Goal: Task Accomplishment & Management: Complete application form

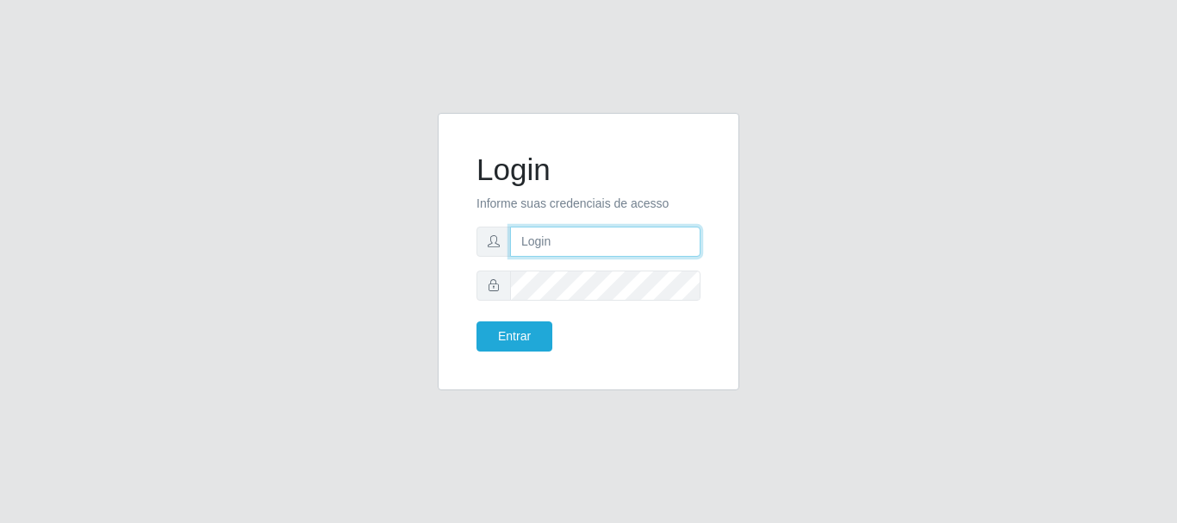
click at [529, 243] on input "text" at bounding box center [605, 242] width 190 height 30
type input "MAYARA@FRIGOMASTER"
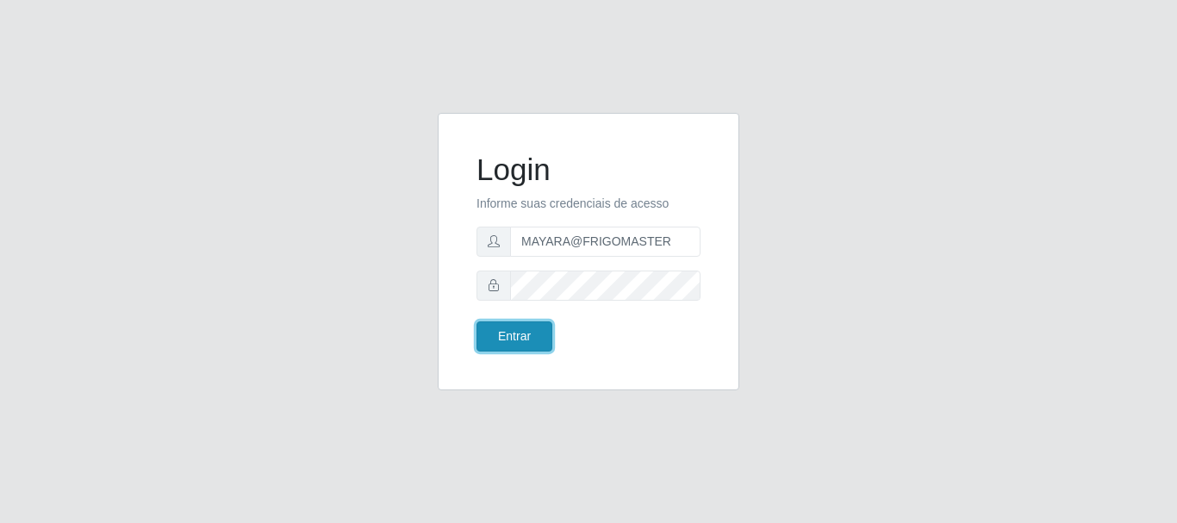
click at [524, 347] on button "Entrar" at bounding box center [514, 336] width 76 height 30
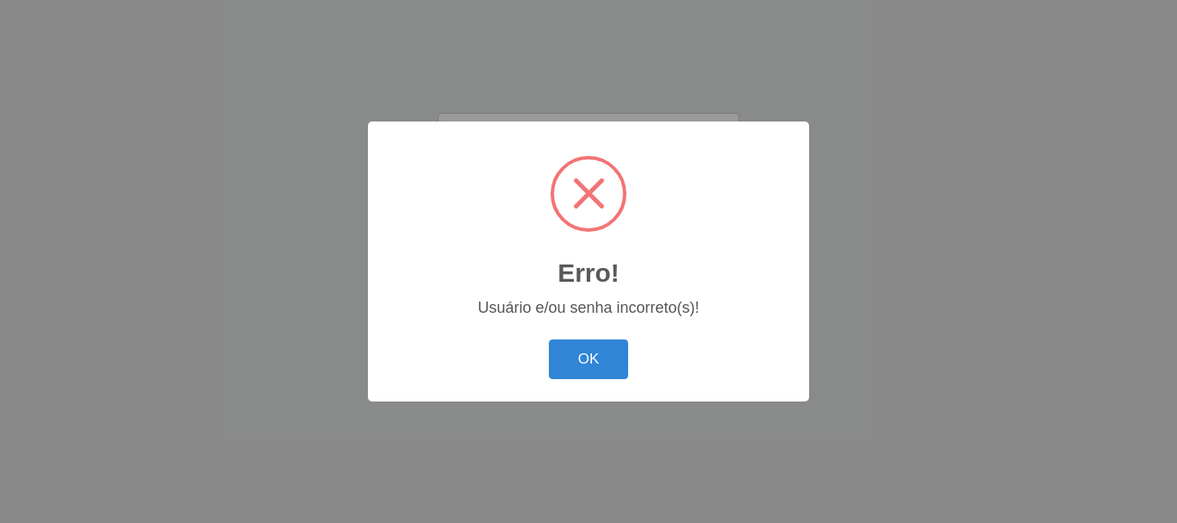
click at [580, 372] on button "OK" at bounding box center [589, 359] width 80 height 40
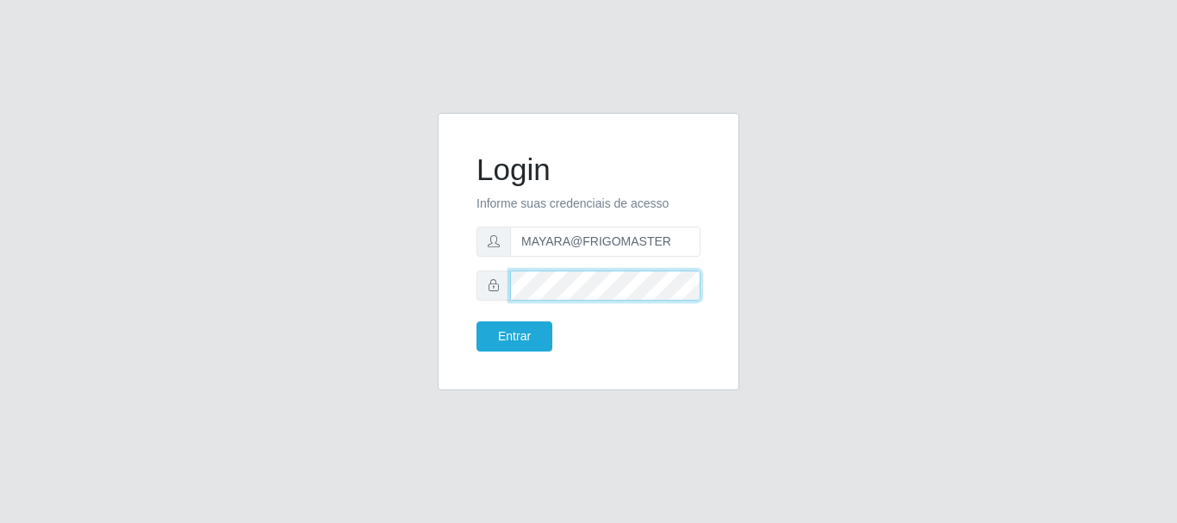
click at [492, 295] on div at bounding box center [588, 286] width 224 height 30
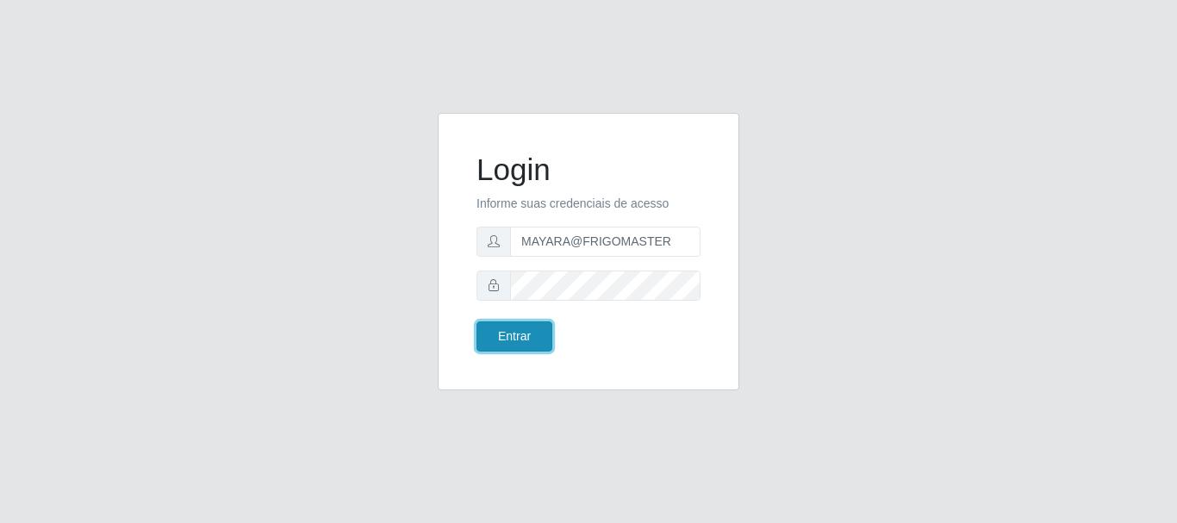
click at [508, 328] on button "Entrar" at bounding box center [514, 336] width 76 height 30
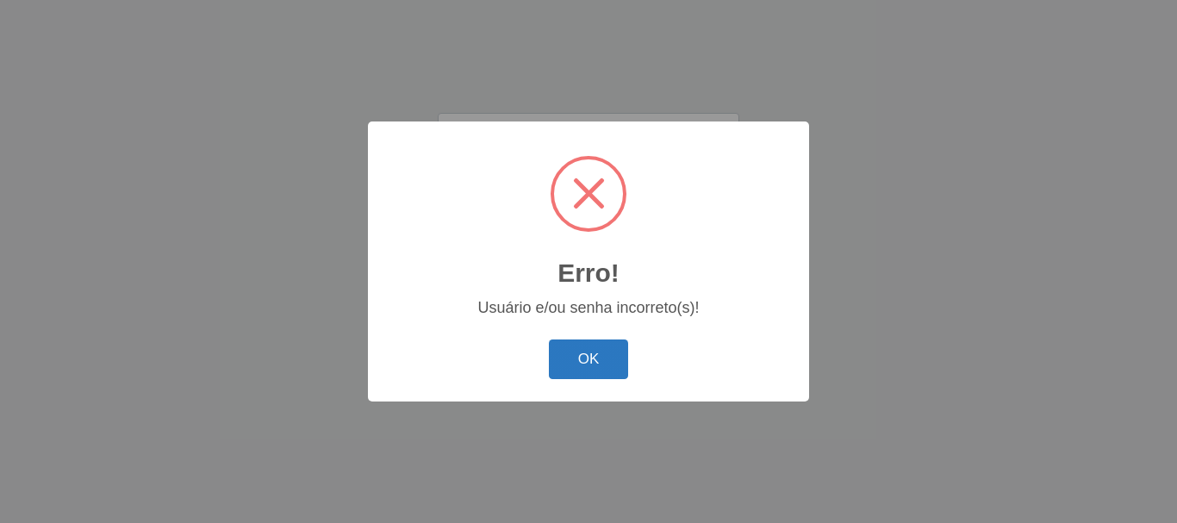
click at [575, 350] on button "OK" at bounding box center [589, 359] width 80 height 40
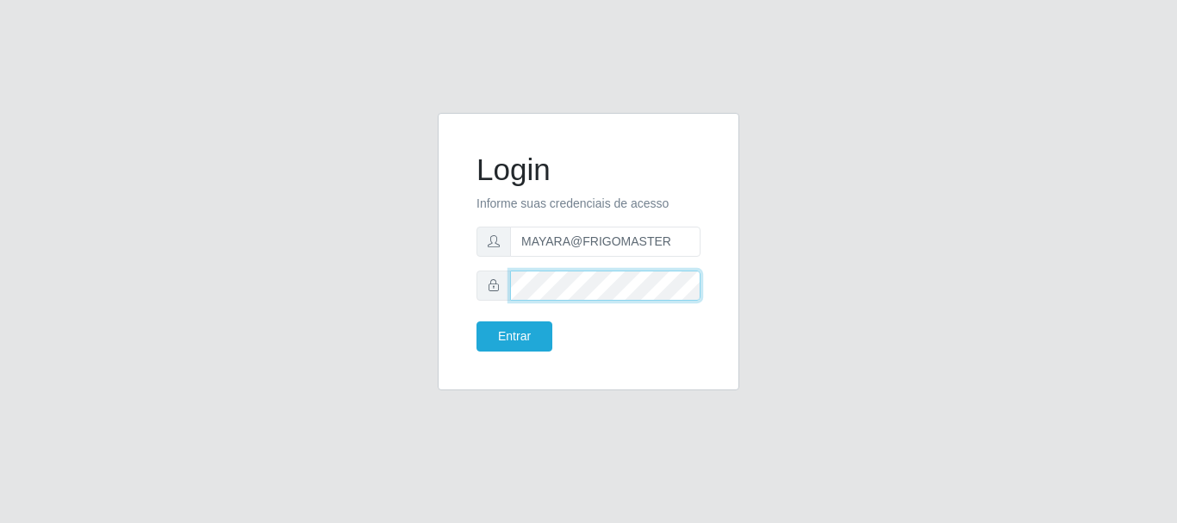
click at [475, 292] on div "Login Informe suas credenciais de acesso MAYARA@FRIGOMASTER Entrar" at bounding box center [588, 251] width 258 height 234
click at [482, 314] on form "Login Informe suas credenciais de acesso MAYARA@FRIGOMASTER Entrar" at bounding box center [588, 252] width 224 height 200
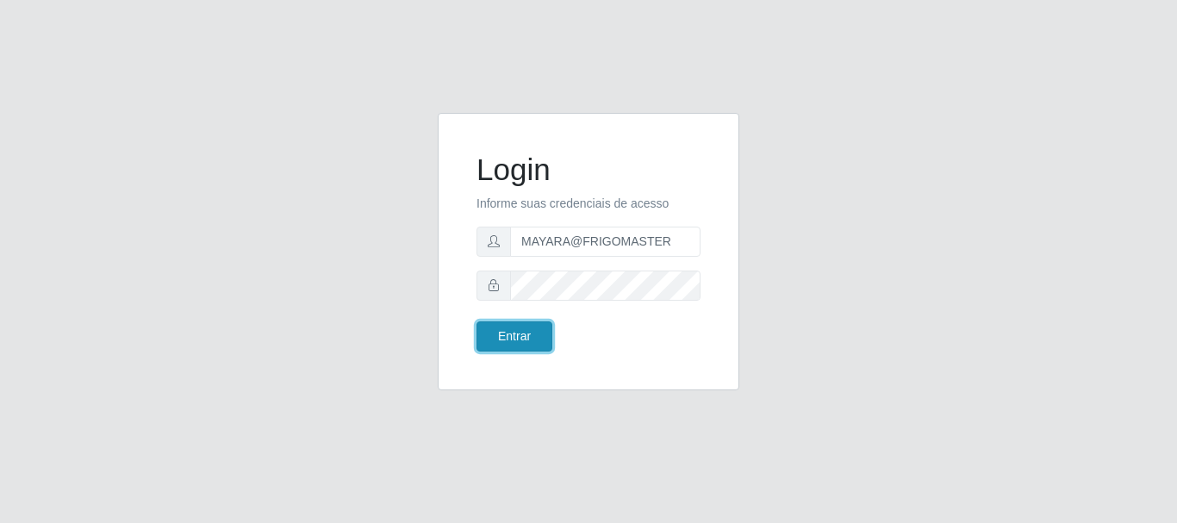
click at [497, 327] on button "Entrar" at bounding box center [514, 336] width 76 height 30
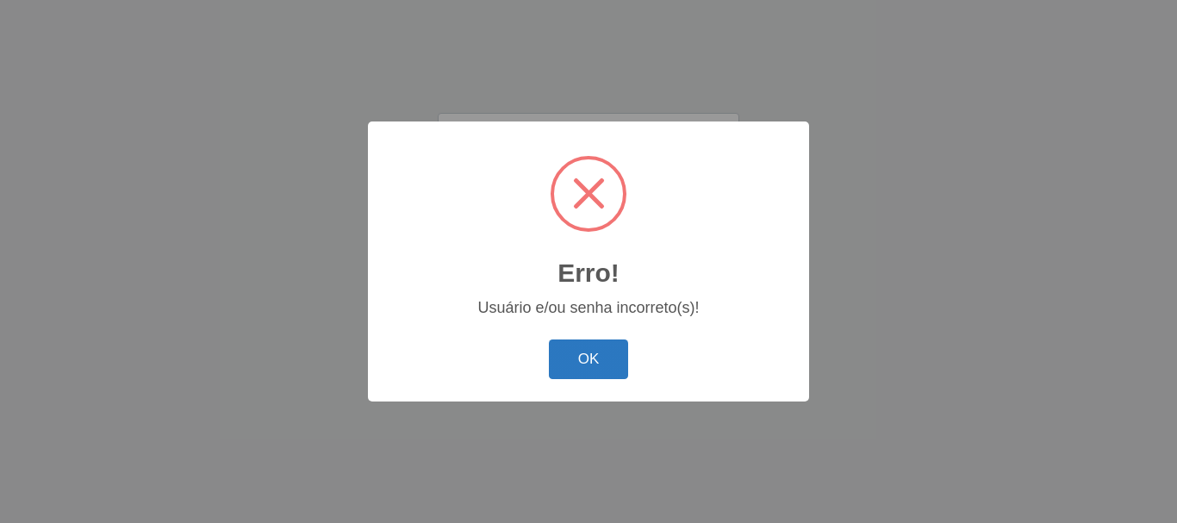
click at [594, 359] on button "OK" at bounding box center [589, 359] width 80 height 40
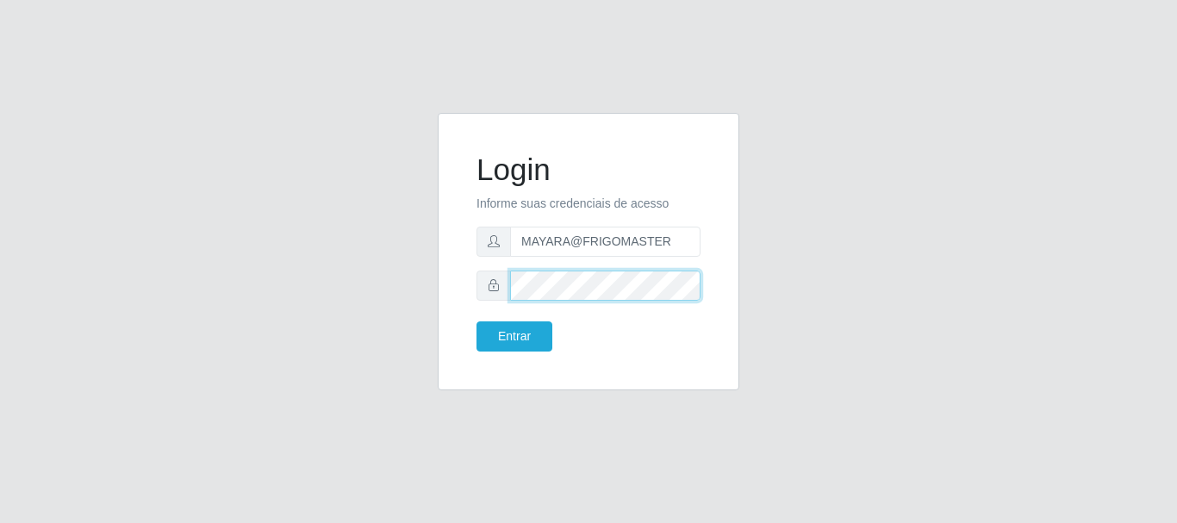
click at [429, 293] on div "Login Informe suas credenciais de acesso MAYARA@FRIGOMASTER Entrar" at bounding box center [588, 262] width 327 height 298
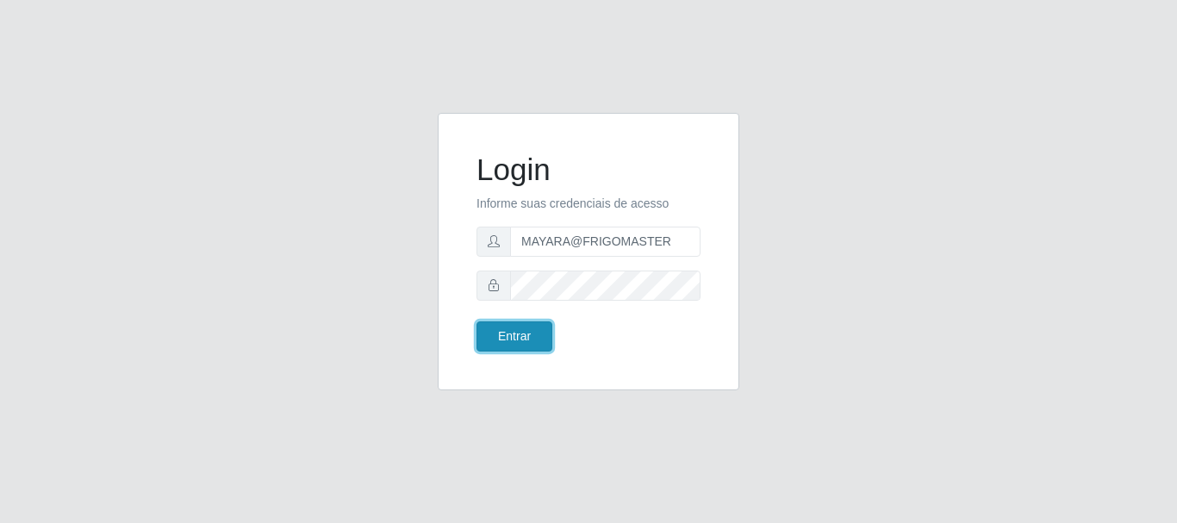
click at [511, 335] on button "Entrar" at bounding box center [514, 336] width 76 height 30
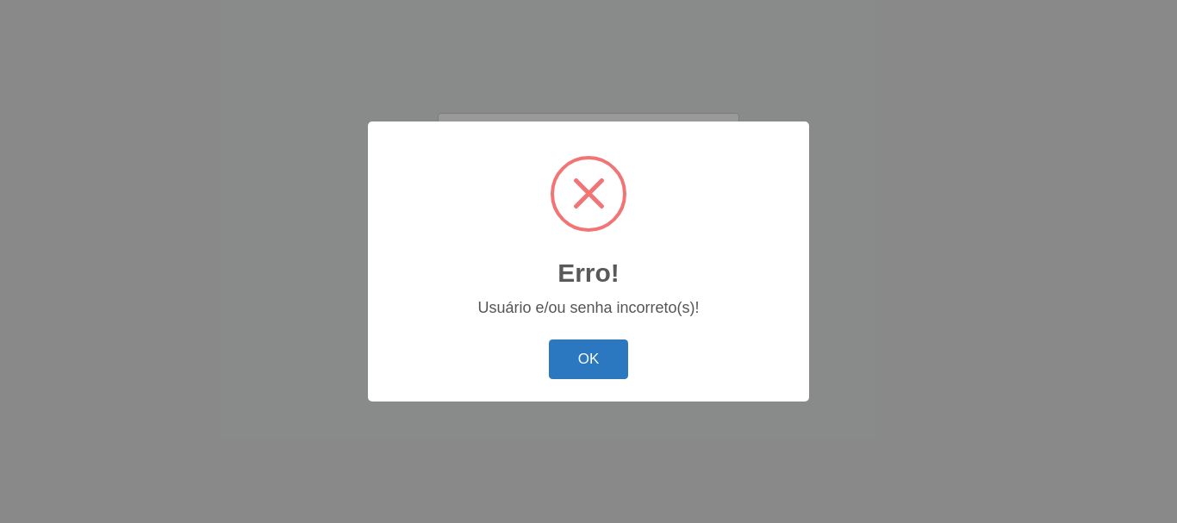
click at [594, 357] on button "OK" at bounding box center [589, 359] width 80 height 40
